Goal: Task Accomplishment & Management: Manage account settings

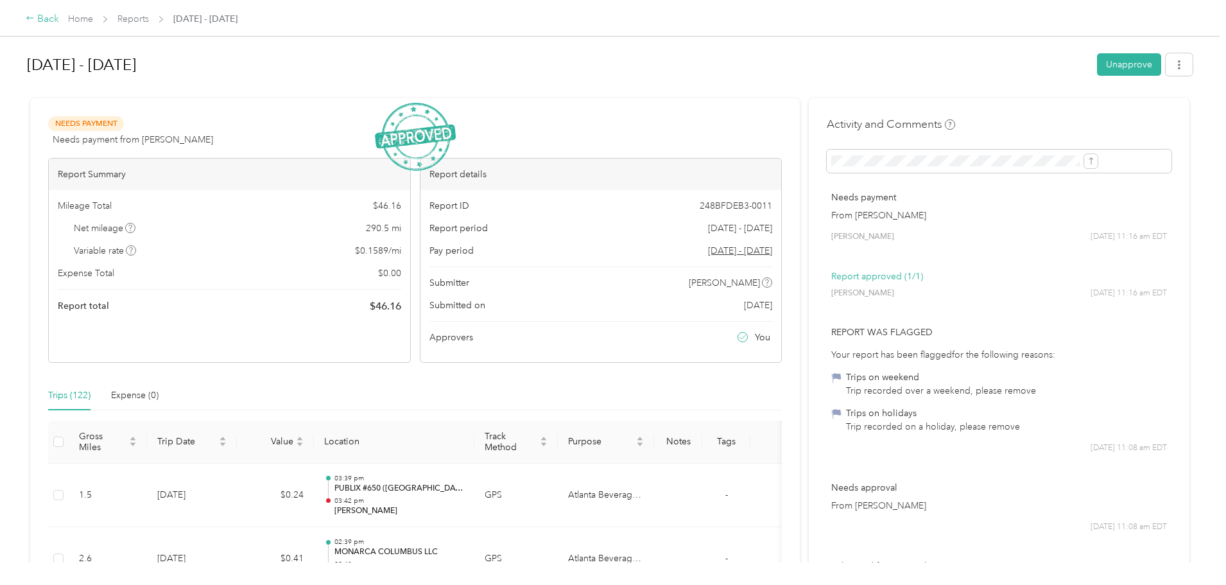
click at [59, 17] on div "Back" at bounding box center [42, 19] width 33 height 15
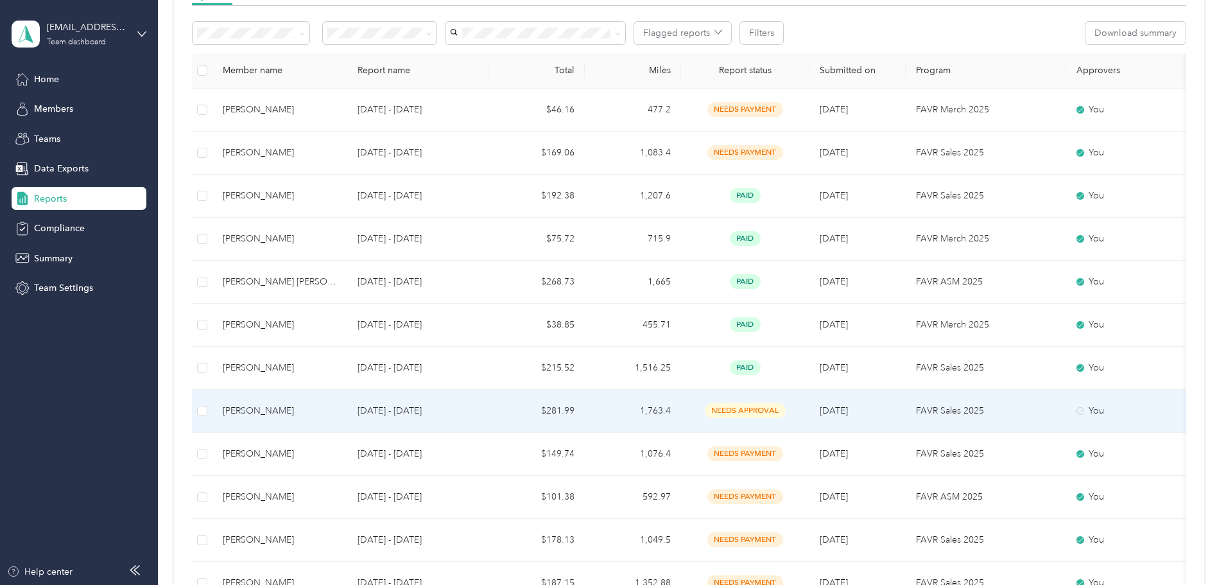
scroll to position [257, 0]
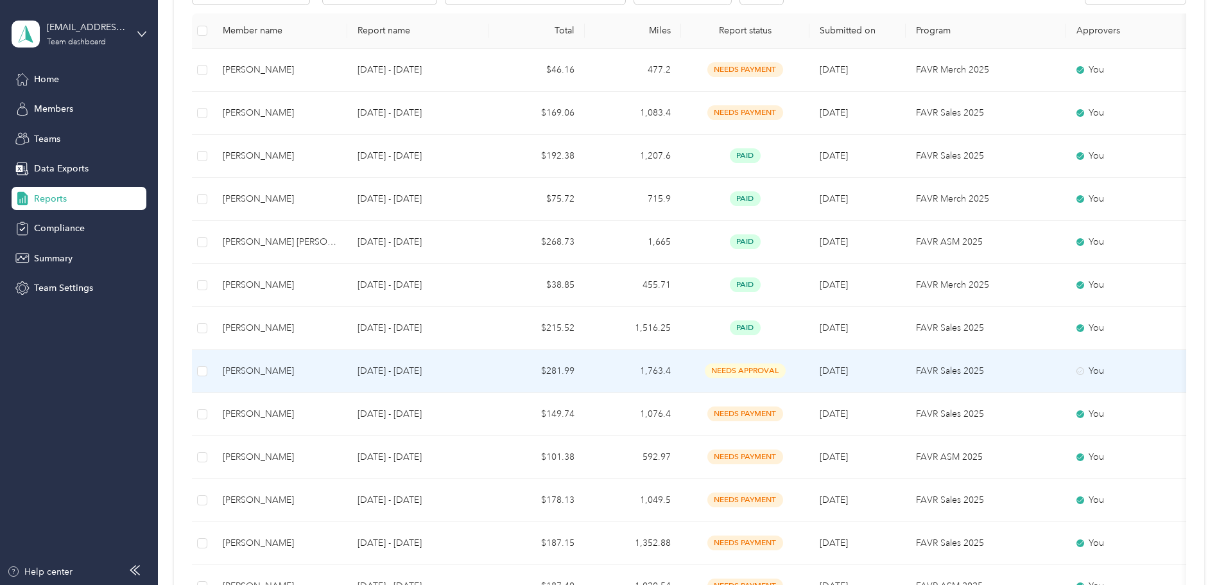
click at [461, 377] on p "[DATE] - [DATE]" at bounding box center [418, 371] width 121 height 14
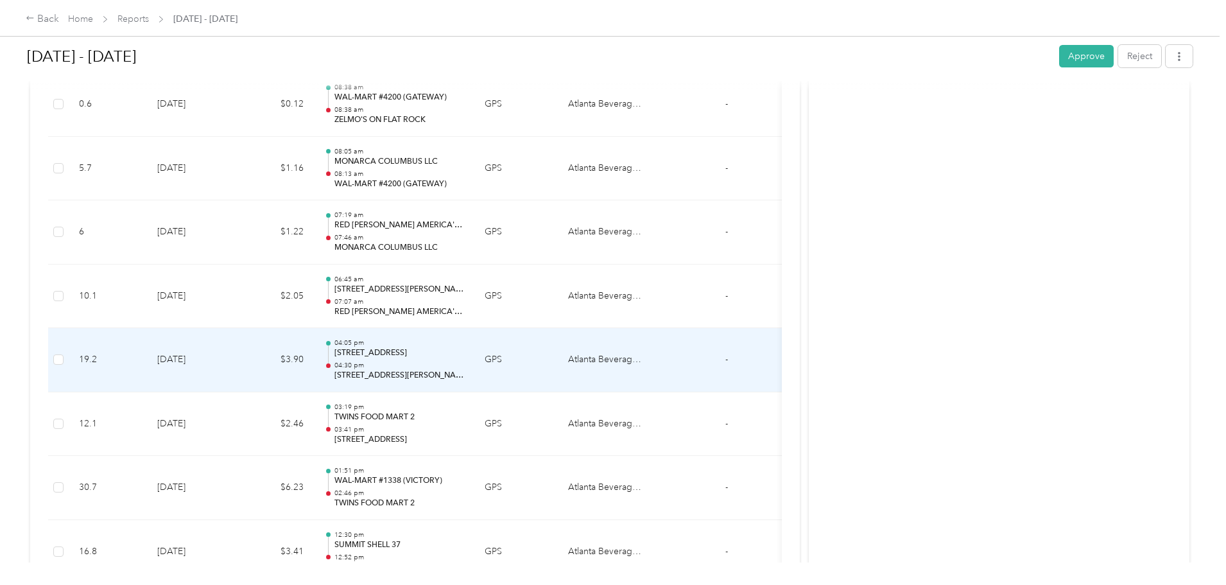
scroll to position [1605, 0]
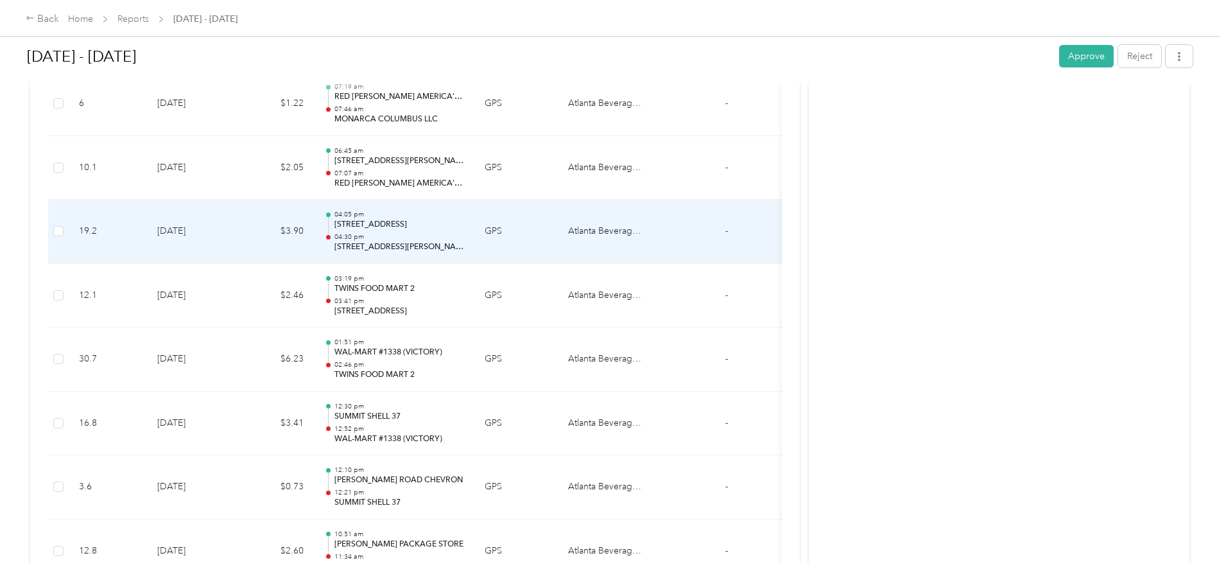
click at [464, 241] on p "[STREET_ADDRESS][PERSON_NAME]" at bounding box center [400, 247] width 130 height 12
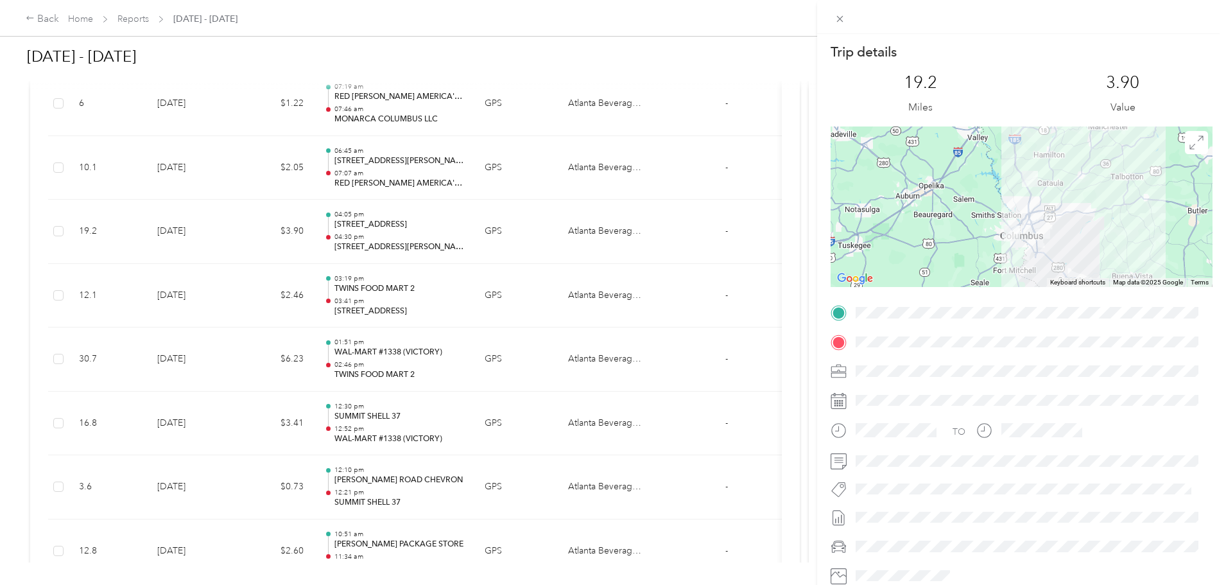
click at [532, 176] on div "Trip details This trip cannot be edited because it is either under review, appr…" at bounding box center [613, 292] width 1226 height 585
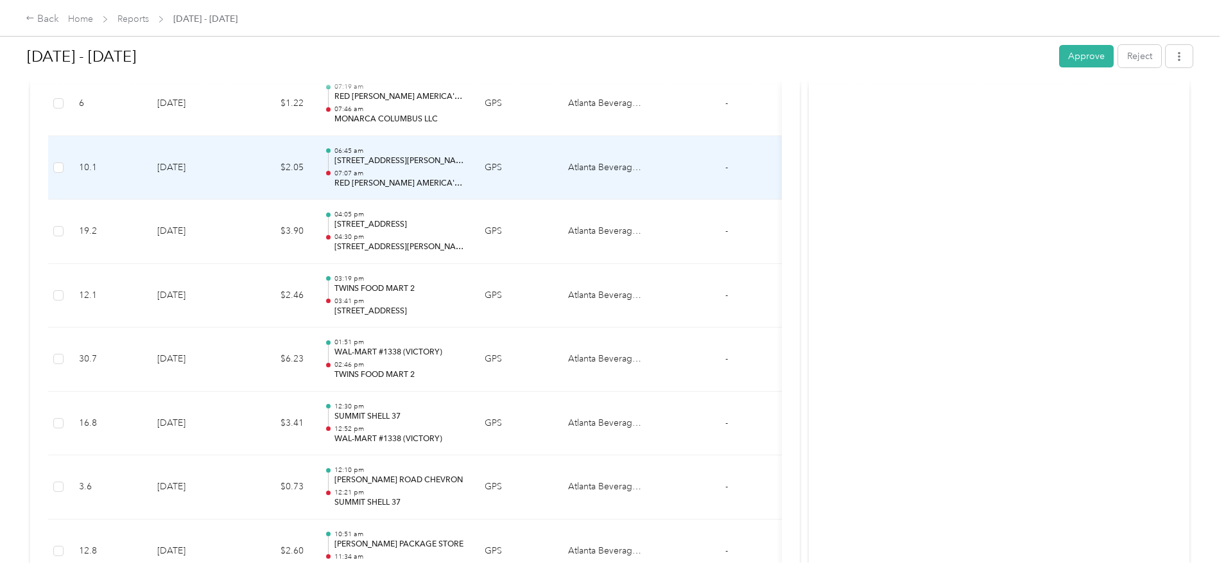
click at [464, 168] on div "06:45 am 271–[STREET_ADDRESS][PERSON_NAME][PERSON_NAME] 07:07 am RED [PERSON_NA…" at bounding box center [400, 167] width 130 height 43
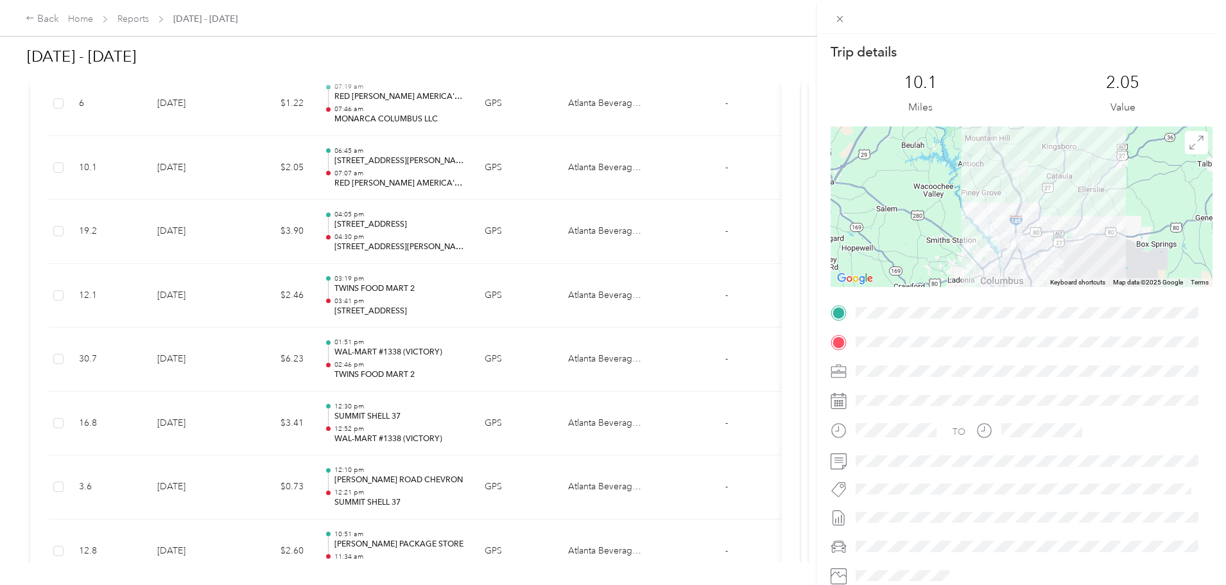
click at [86, 331] on div "Trip details This trip cannot be edited because it is either under review, appr…" at bounding box center [613, 292] width 1226 height 585
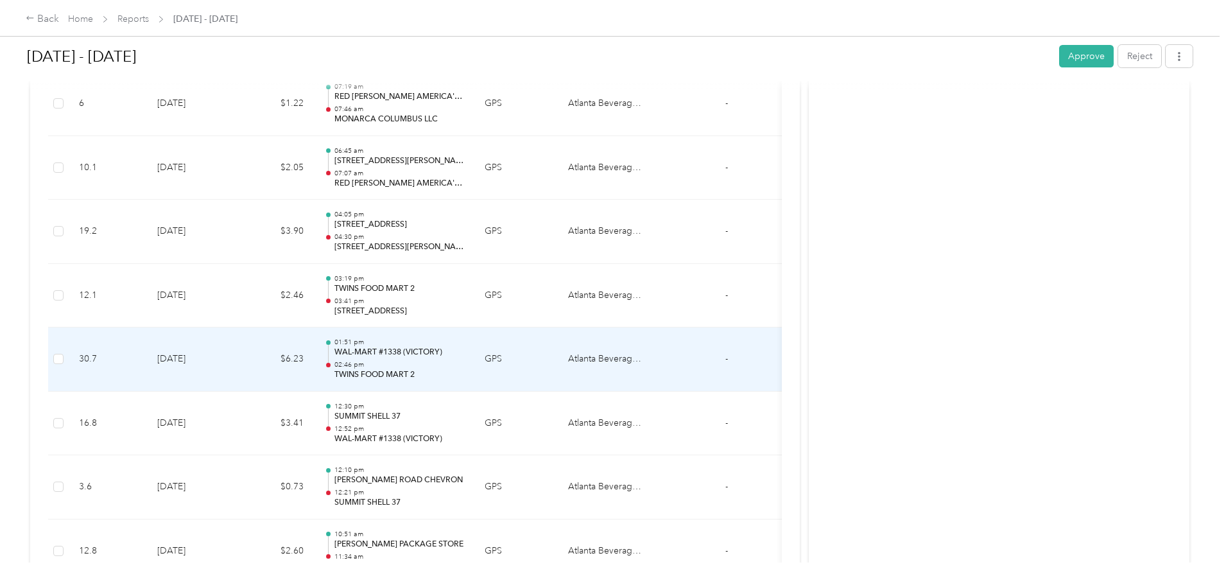
click at [237, 365] on td "[DATE]" at bounding box center [192, 359] width 90 height 64
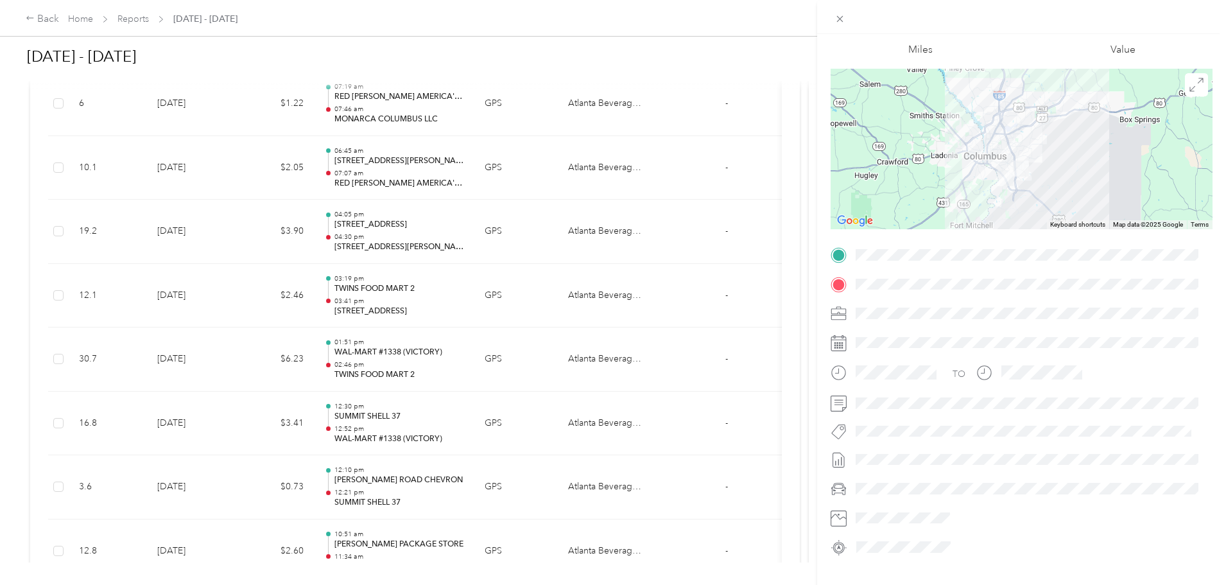
scroll to position [87, 0]
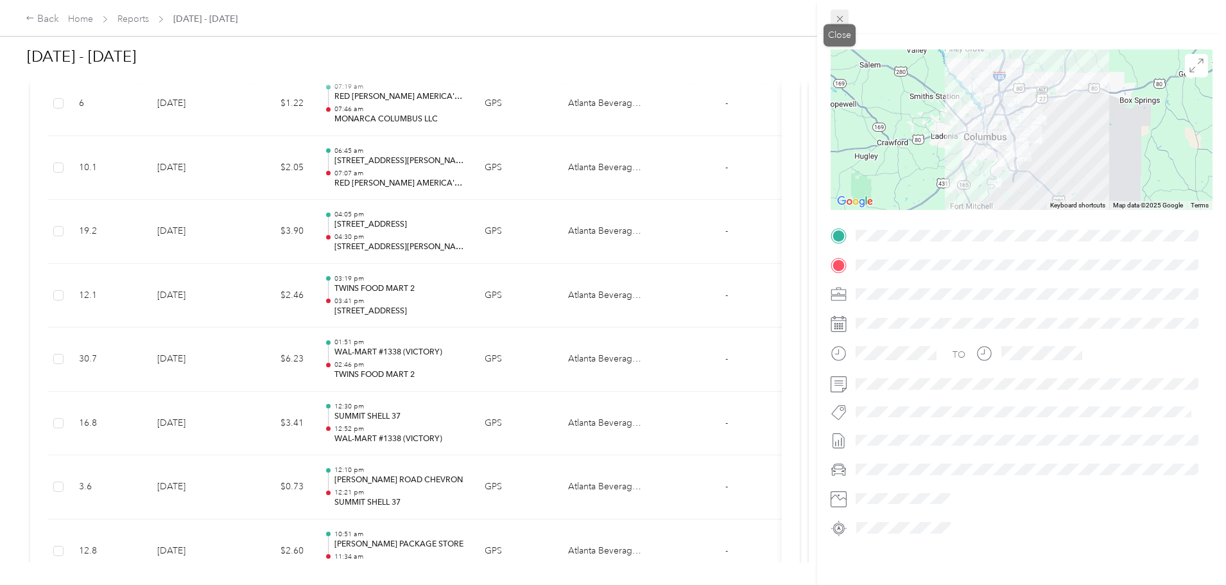
click at [841, 584] on div "Trip details This trip cannot be edited because it is either under review, appr…" at bounding box center [610, 585] width 1220 height 0
click at [839, 18] on icon at bounding box center [840, 19] width 6 height 6
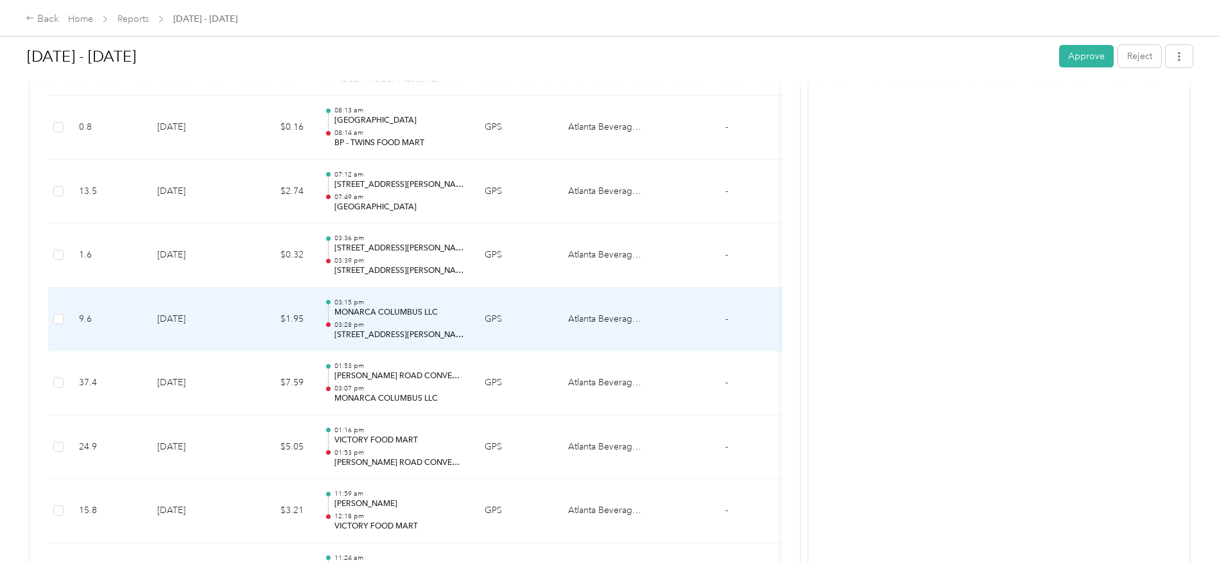
scroll to position [9695, 0]
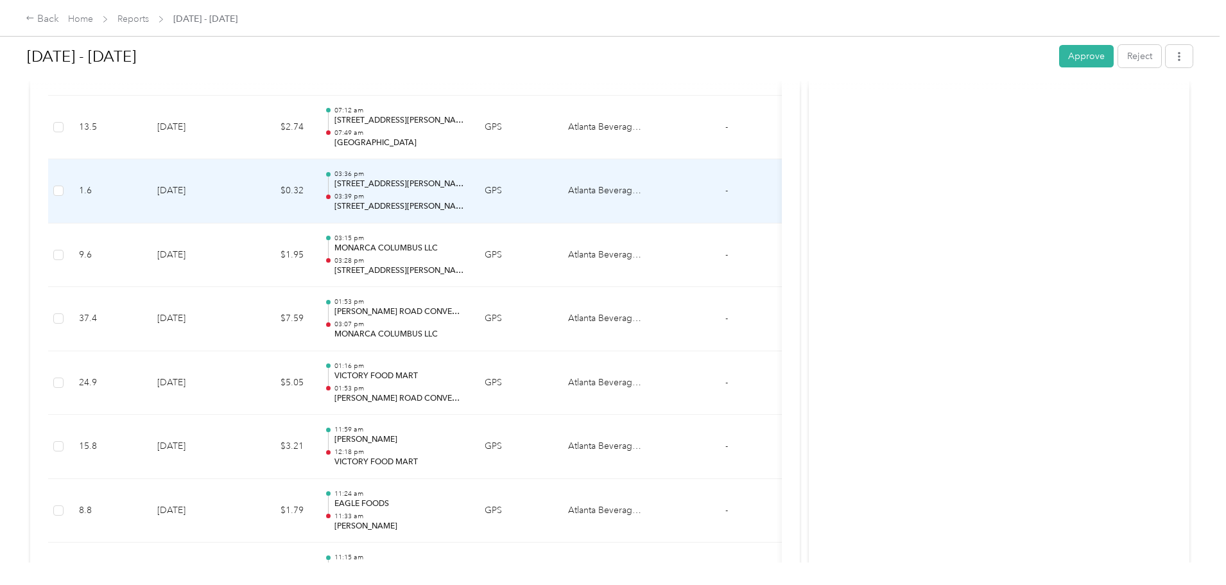
click at [314, 187] on td "$0.32" at bounding box center [275, 191] width 77 height 64
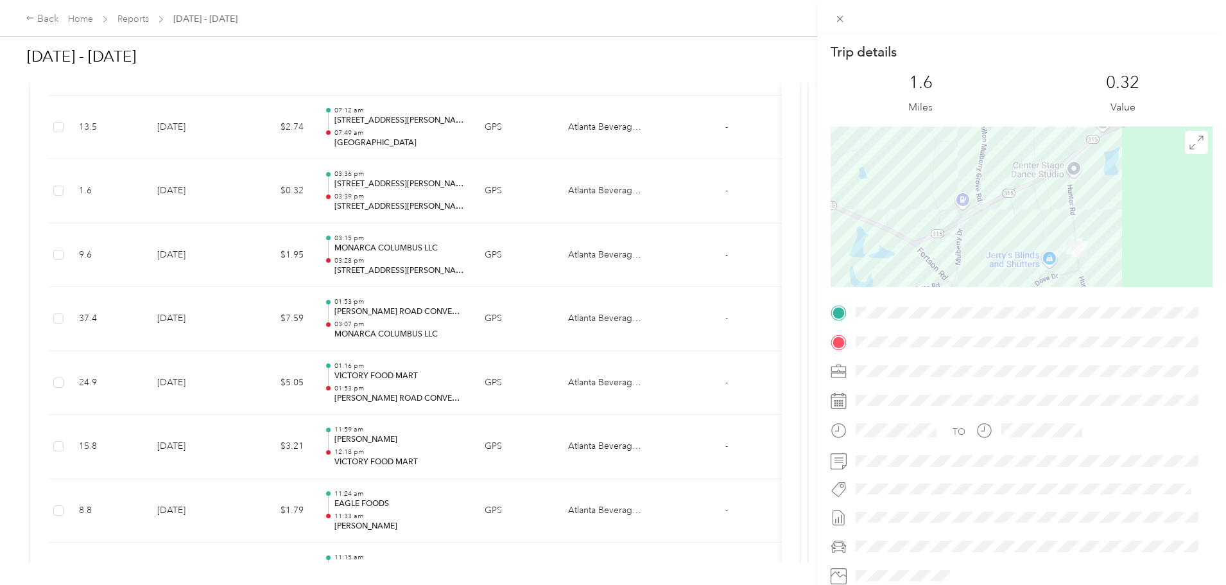
click at [997, 214] on div at bounding box center [1022, 206] width 382 height 161
click at [1029, 224] on div at bounding box center [1022, 206] width 382 height 161
click at [1192, 143] on icon at bounding box center [1197, 142] width 14 height 14
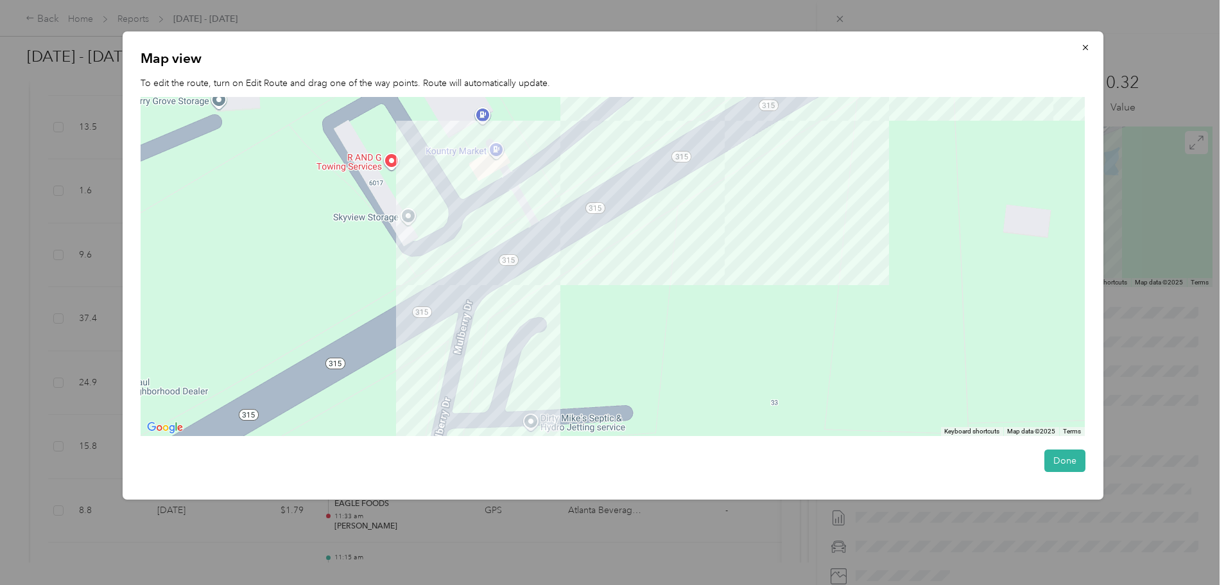
drag, startPoint x: 496, startPoint y: 234, endPoint x: 537, endPoint y: 331, distance: 105.6
click at [537, 331] on div at bounding box center [613, 266] width 944 height 339
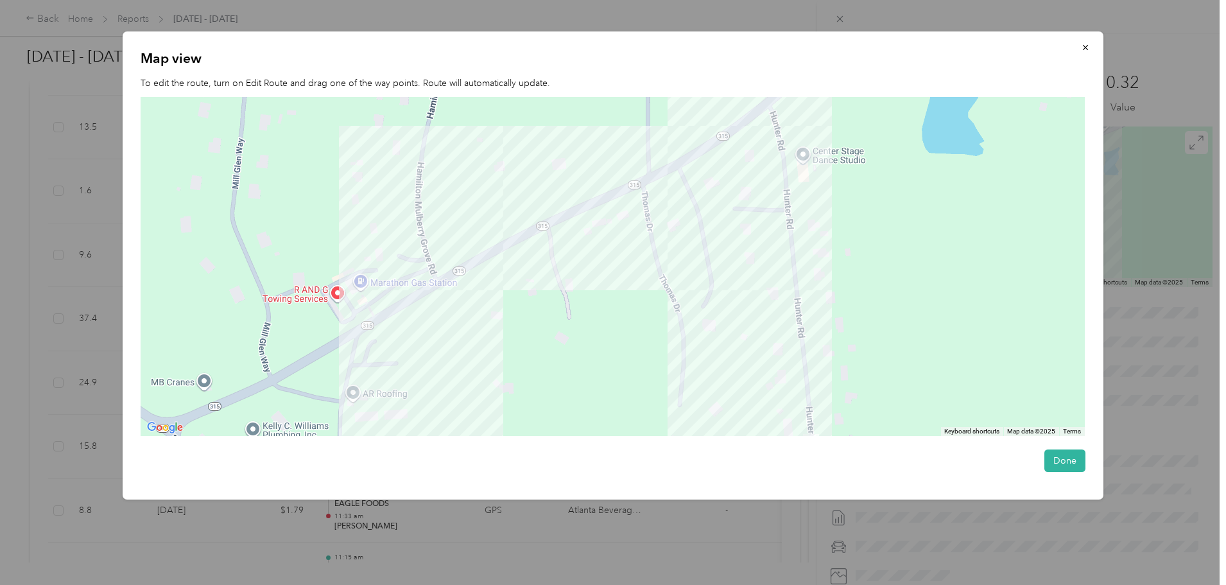
drag, startPoint x: 883, startPoint y: 247, endPoint x: 723, endPoint y: 264, distance: 161.5
click at [723, 264] on div at bounding box center [613, 266] width 944 height 339
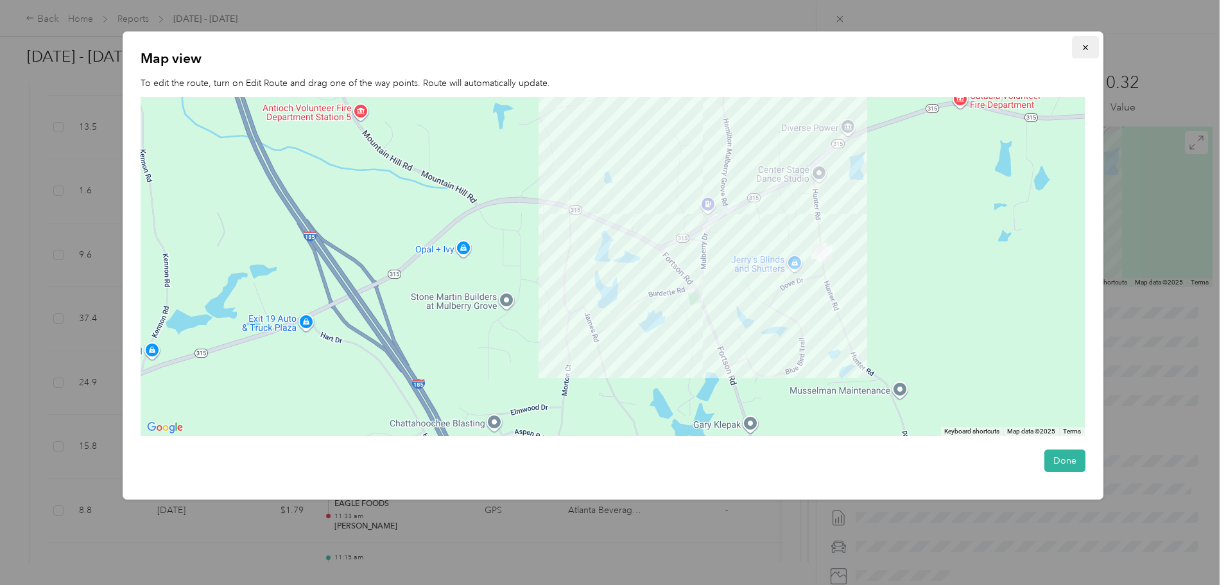
click at [1087, 45] on icon "button" at bounding box center [1085, 47] width 9 height 9
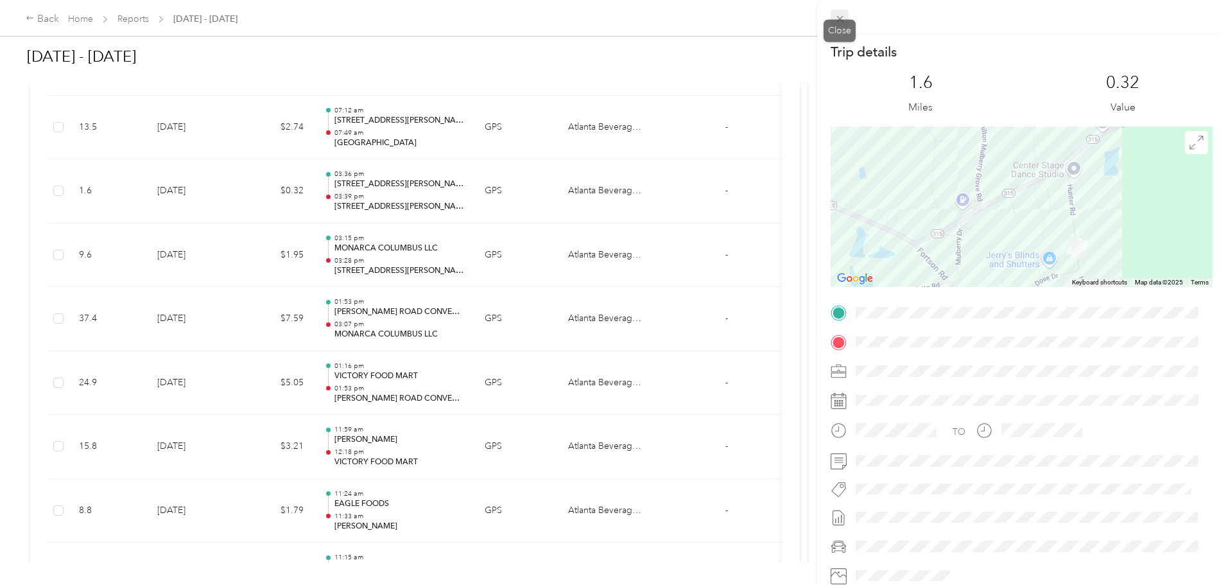
click at [836, 21] on icon at bounding box center [840, 18] width 11 height 11
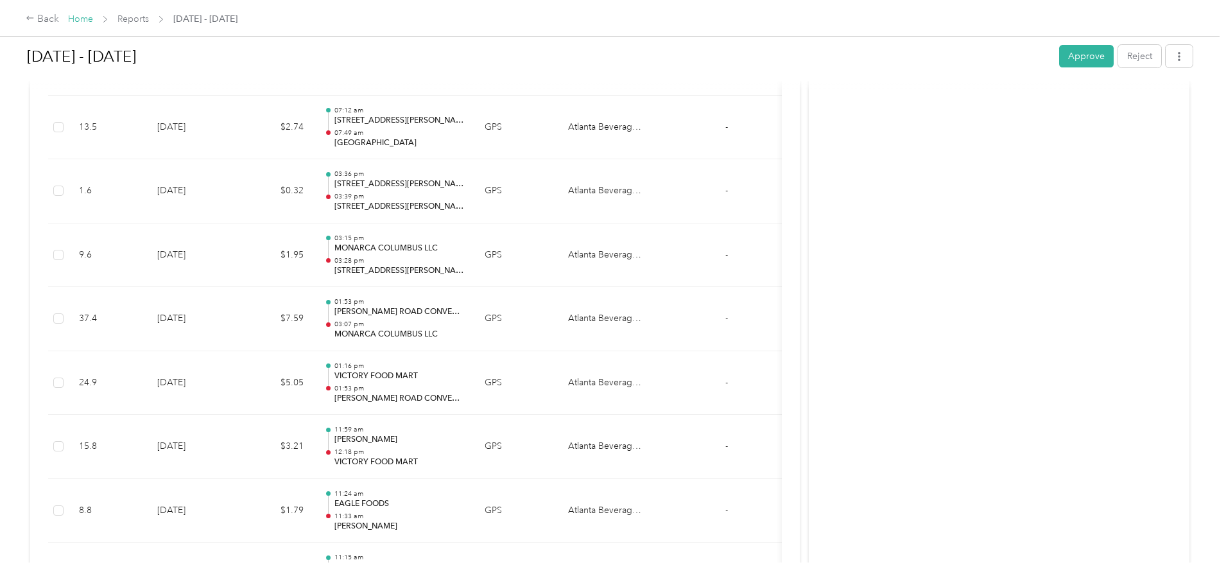
click at [93, 20] on link "Home" at bounding box center [80, 18] width 25 height 11
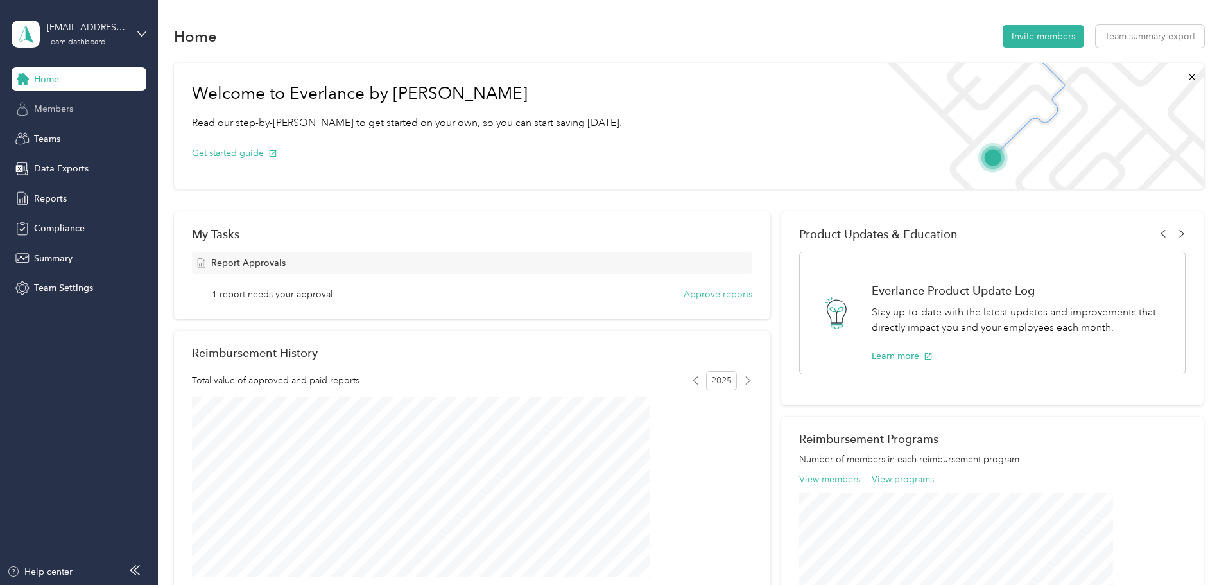
click at [62, 113] on span "Members" at bounding box center [53, 108] width 39 height 13
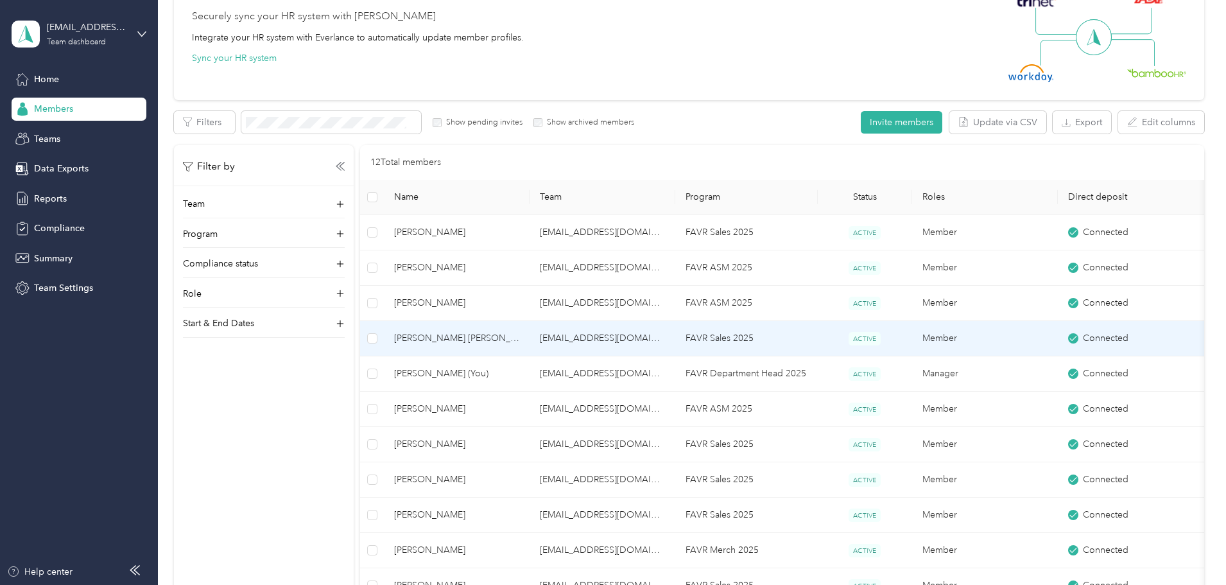
scroll to position [193, 0]
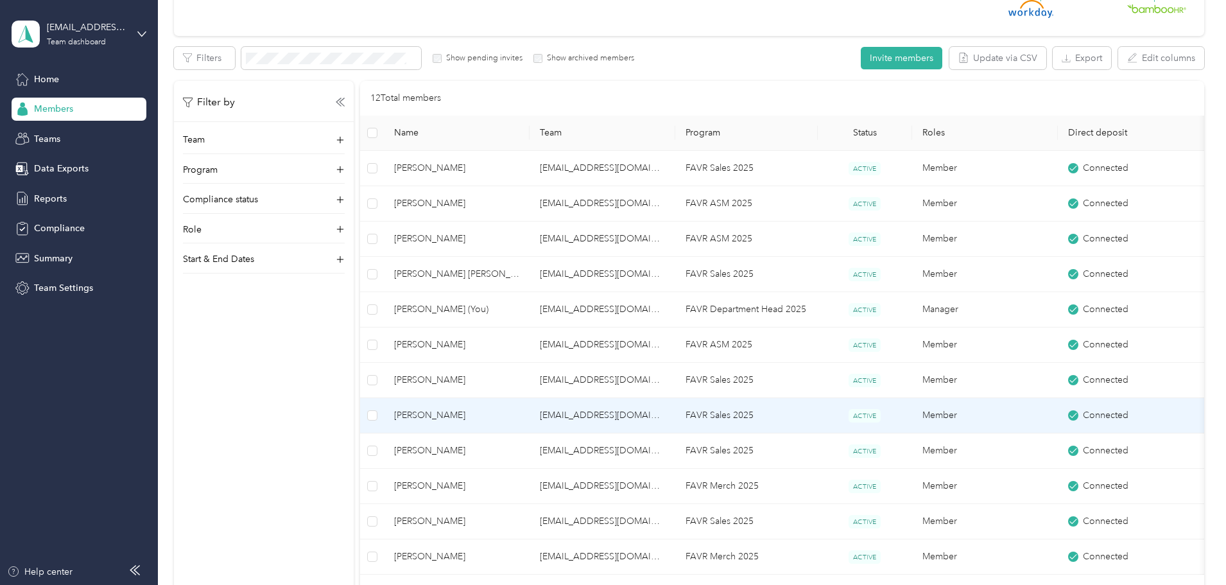
click at [527, 399] on td "[PERSON_NAME]" at bounding box center [457, 415] width 146 height 35
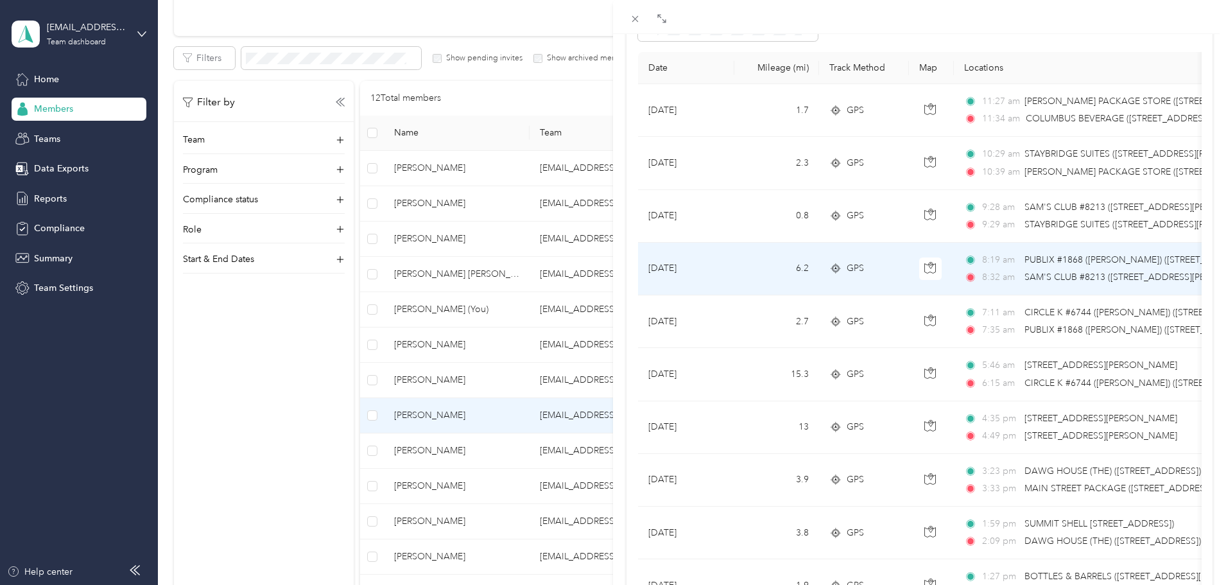
scroll to position [128, 0]
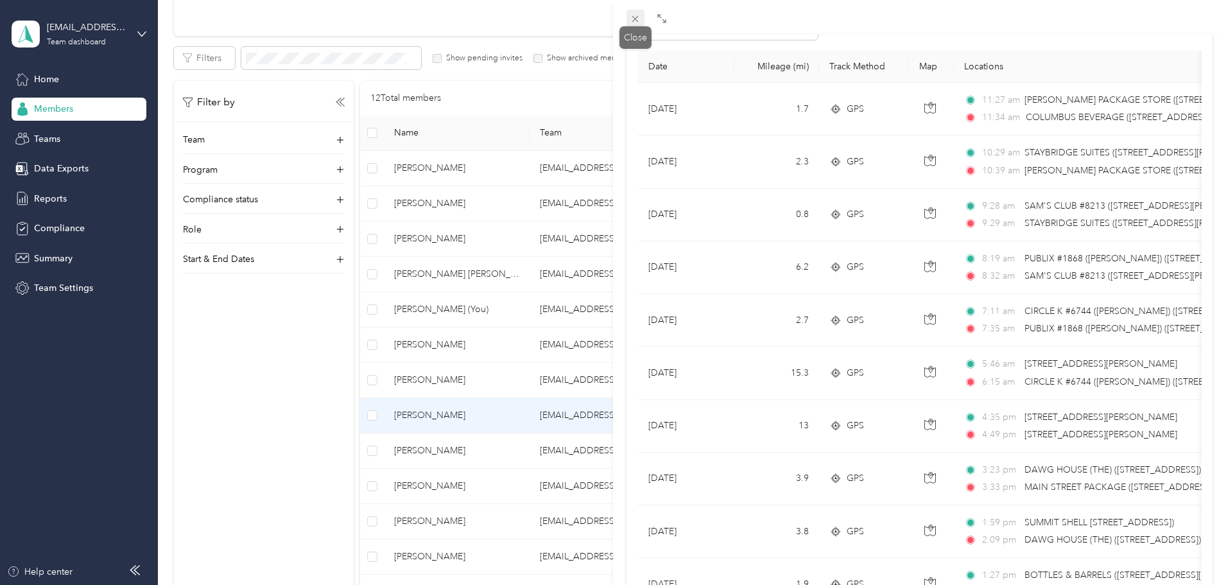
click at [635, 15] on icon at bounding box center [635, 18] width 11 height 11
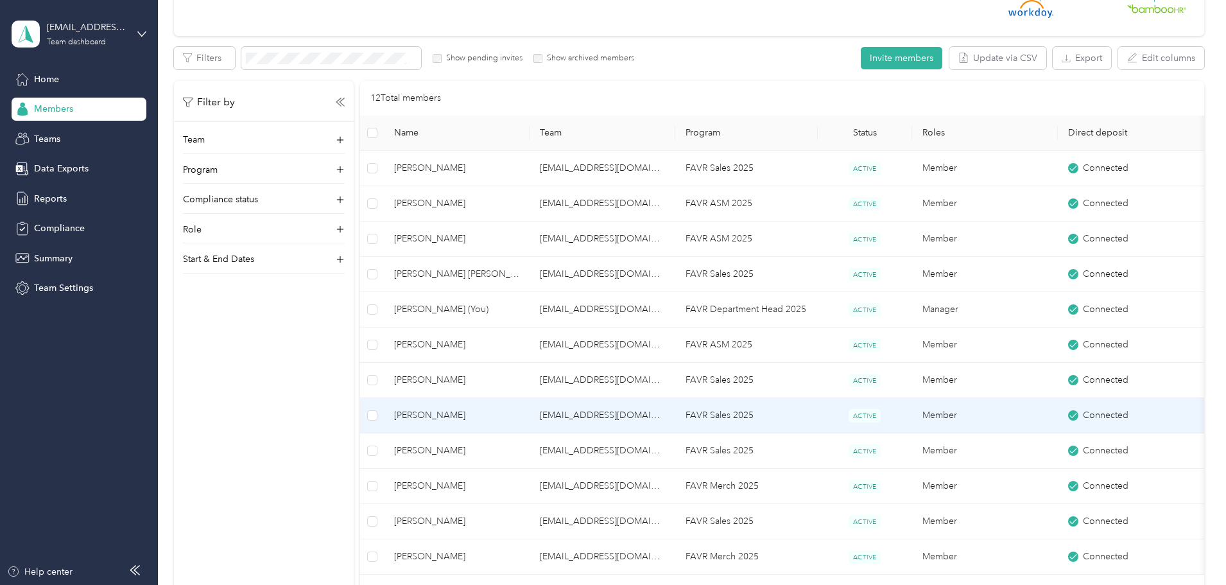
scroll to position [62, 0]
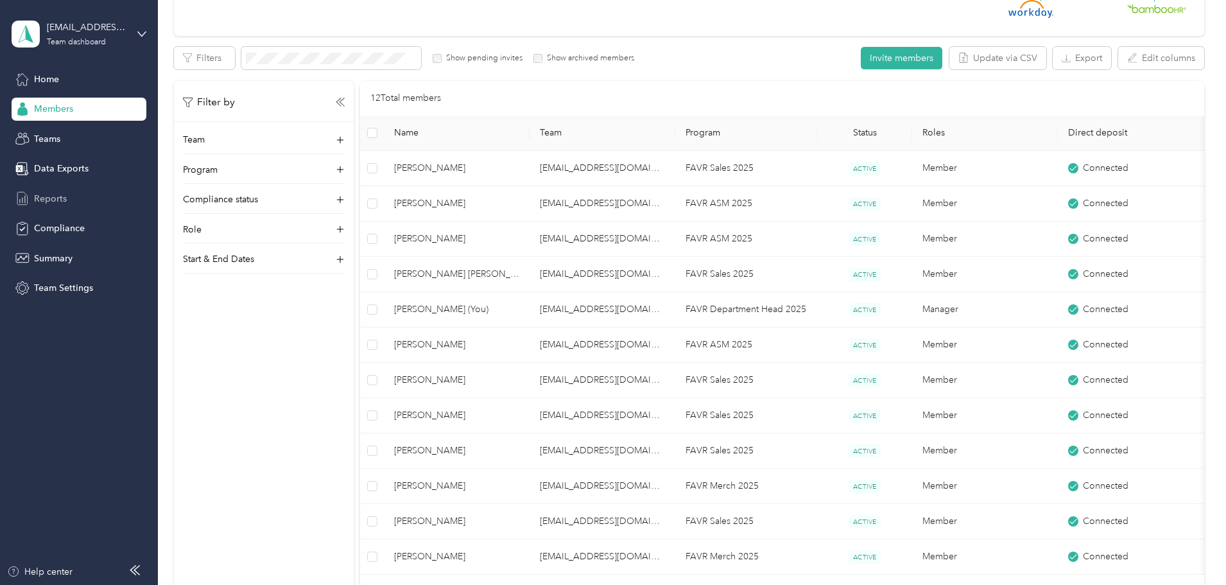
click at [55, 195] on span "Reports" at bounding box center [50, 198] width 33 height 13
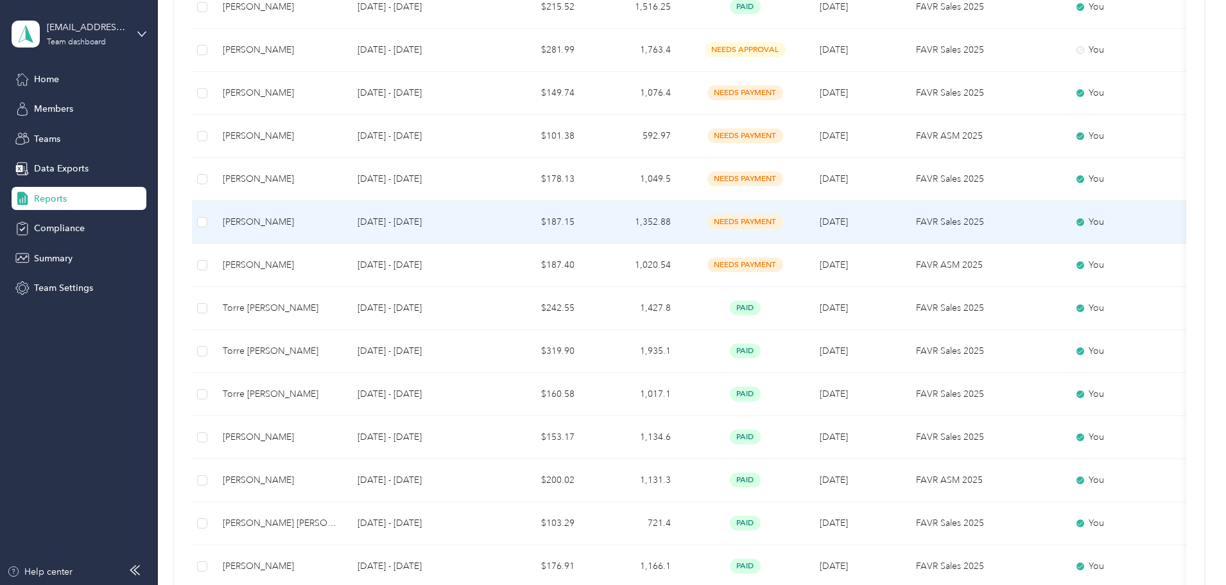
scroll to position [514, 0]
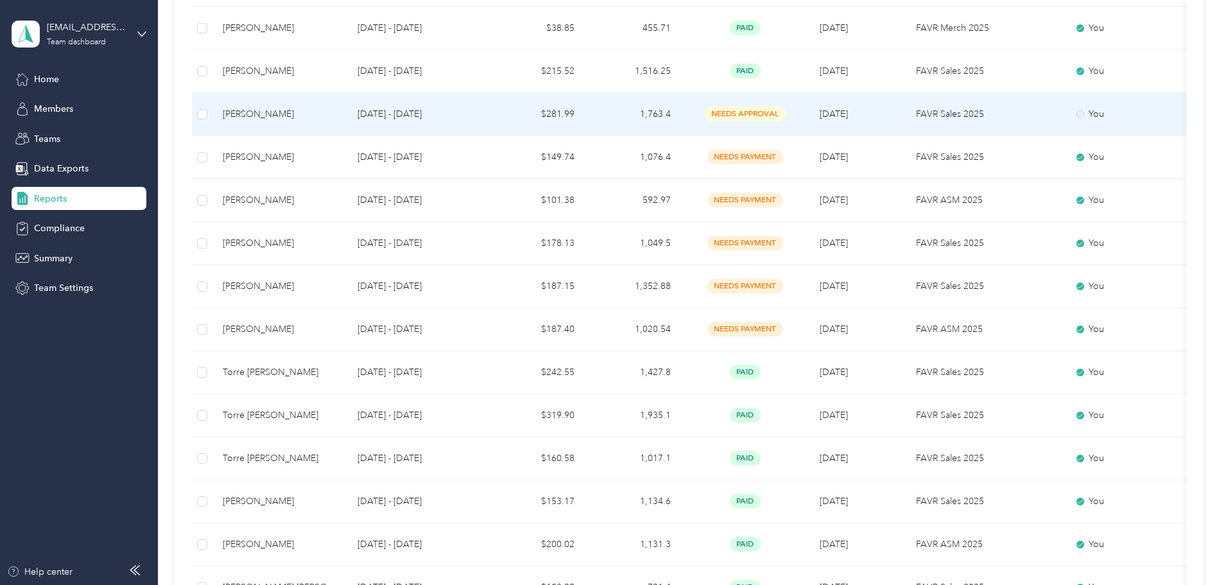
click at [478, 114] on p "[DATE] - [DATE]" at bounding box center [418, 114] width 121 height 14
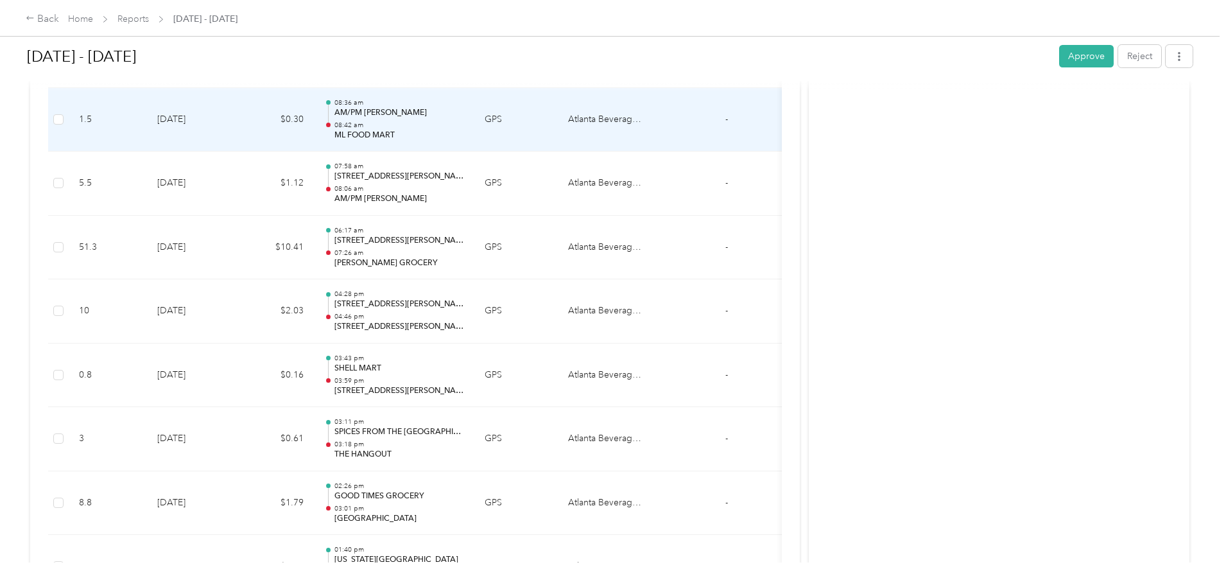
scroll to position [10348, 0]
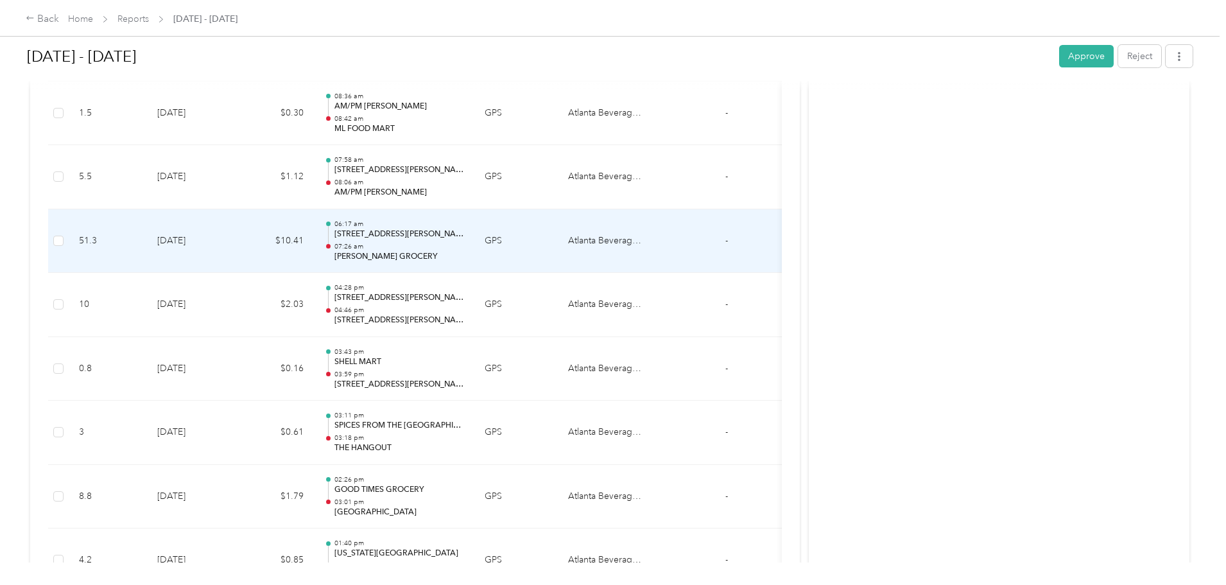
click at [314, 265] on td "$10.41" at bounding box center [275, 241] width 77 height 64
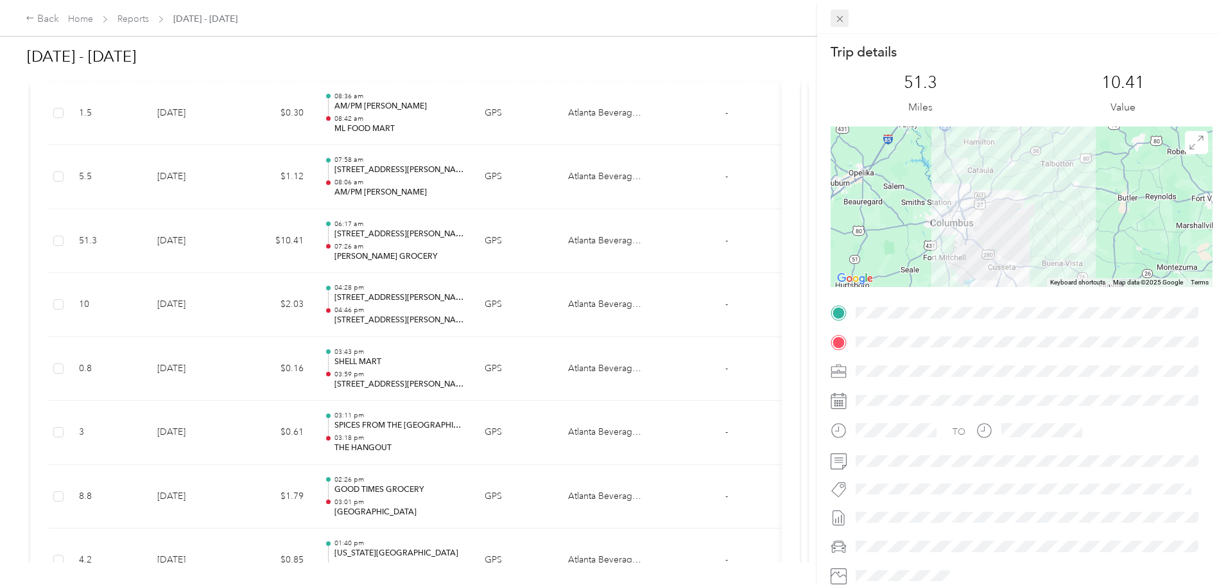
click at [842, 22] on icon at bounding box center [840, 18] width 11 height 11
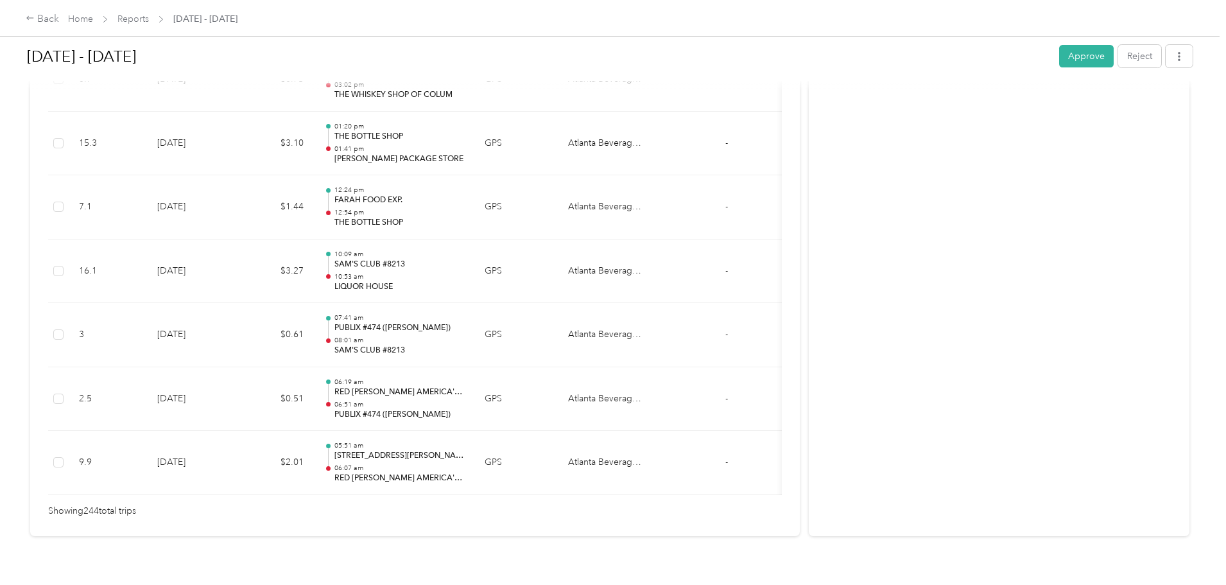
scroll to position [15595, 0]
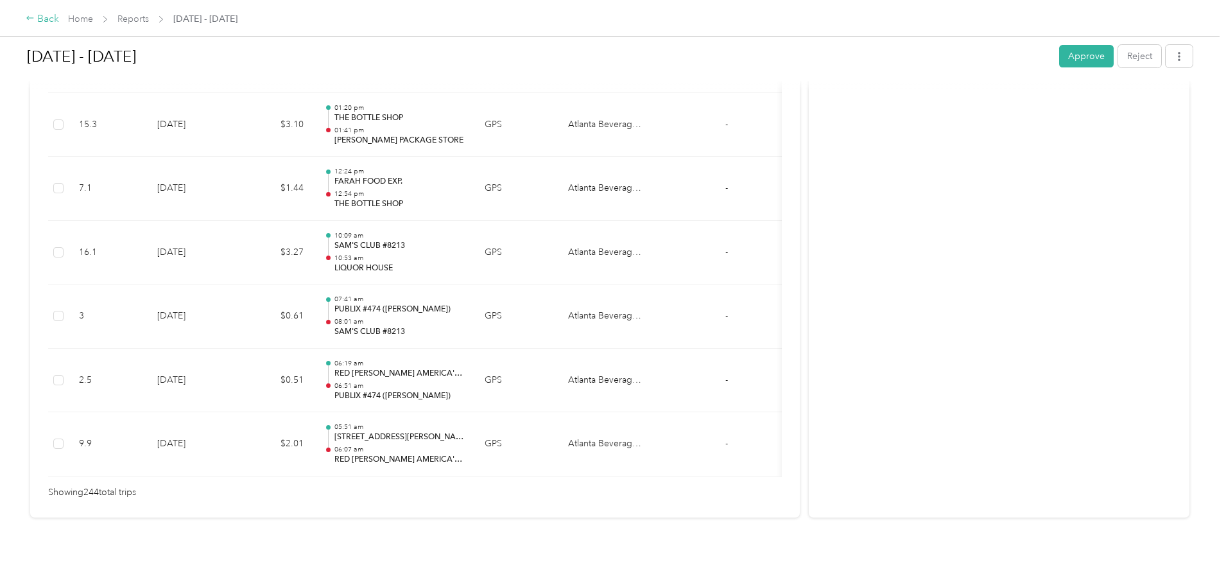
click at [59, 22] on div "Back" at bounding box center [42, 19] width 33 height 15
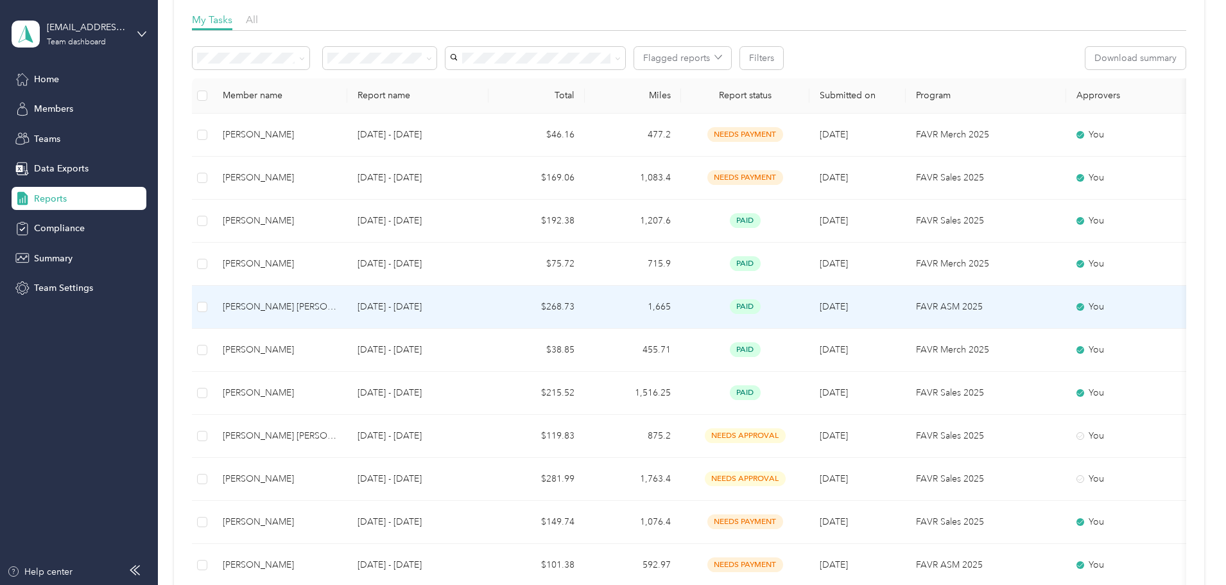
scroll to position [193, 0]
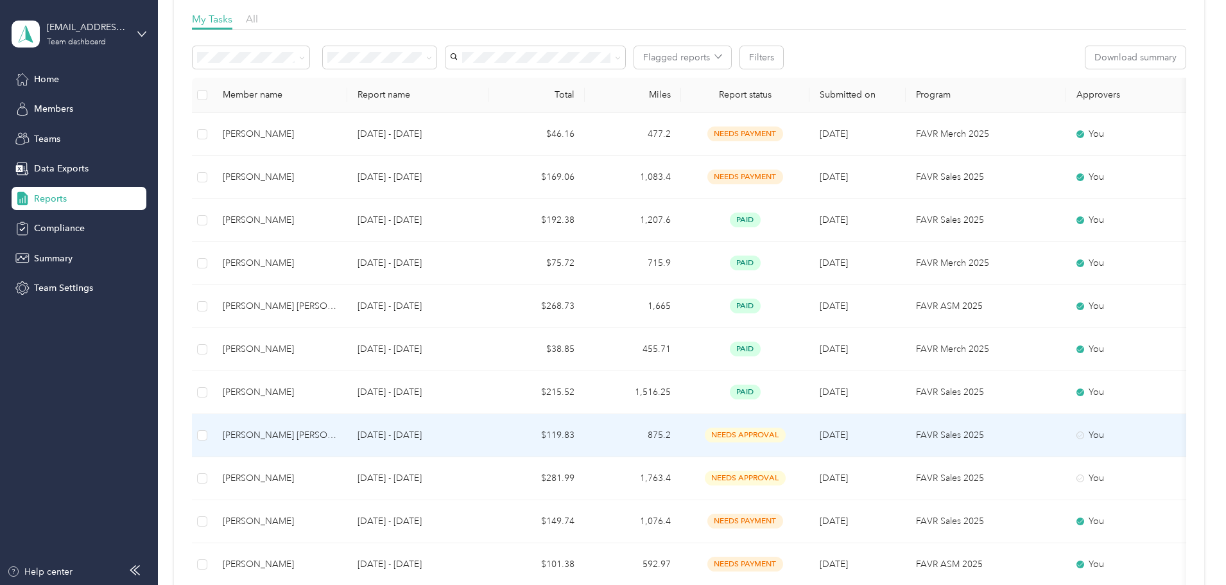
click at [585, 434] on td "$119.83" at bounding box center [537, 435] width 96 height 43
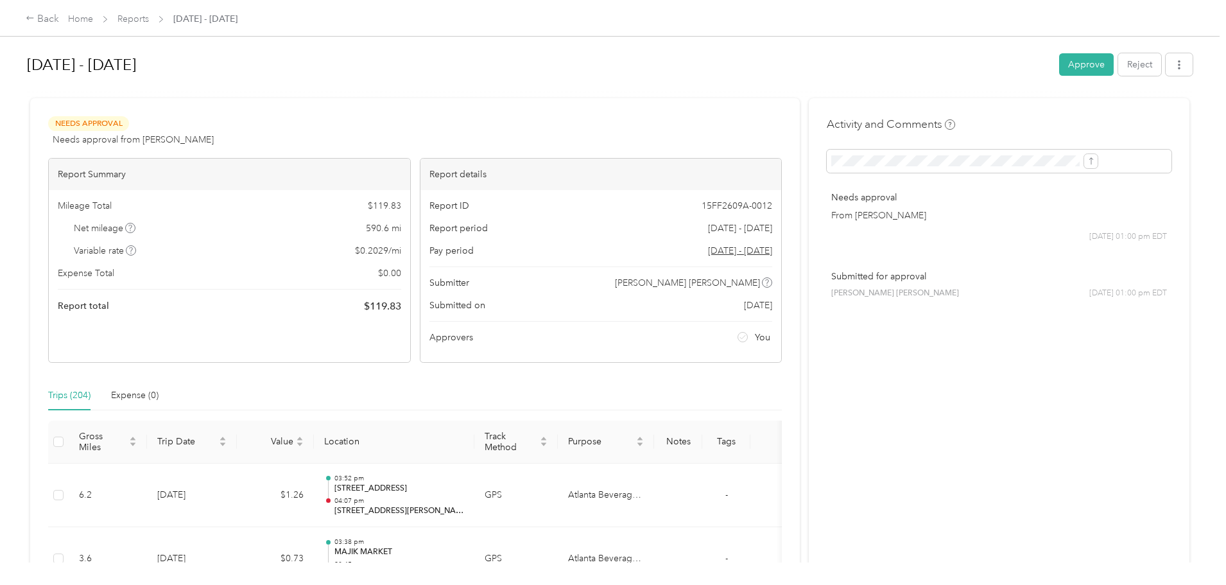
click at [1059, 70] on button "Approve" at bounding box center [1086, 64] width 55 height 22
